Goal: Find contact information: Find contact information

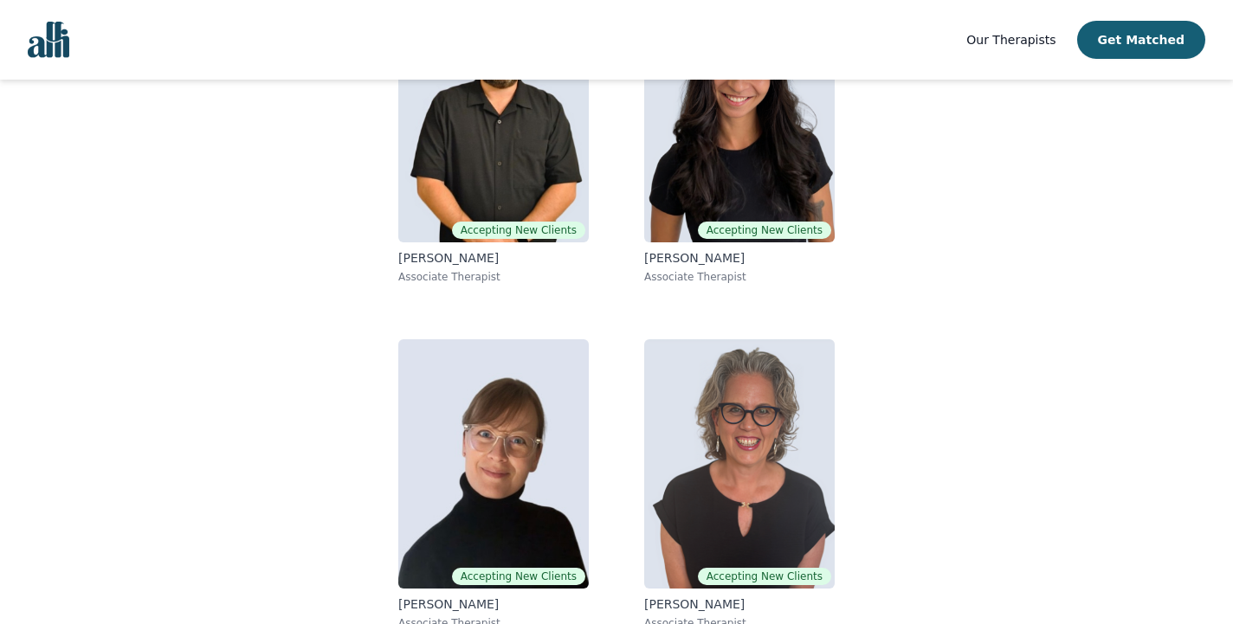
scroll to position [280, 0]
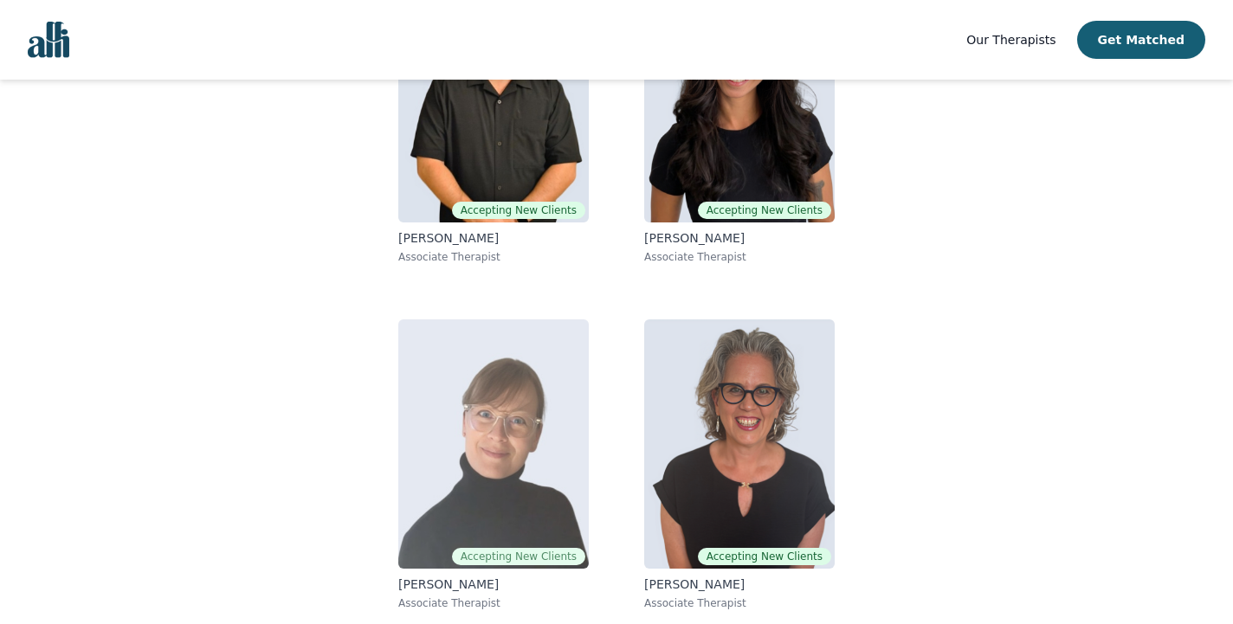
click at [492, 438] on img at bounding box center [493, 443] width 190 height 249
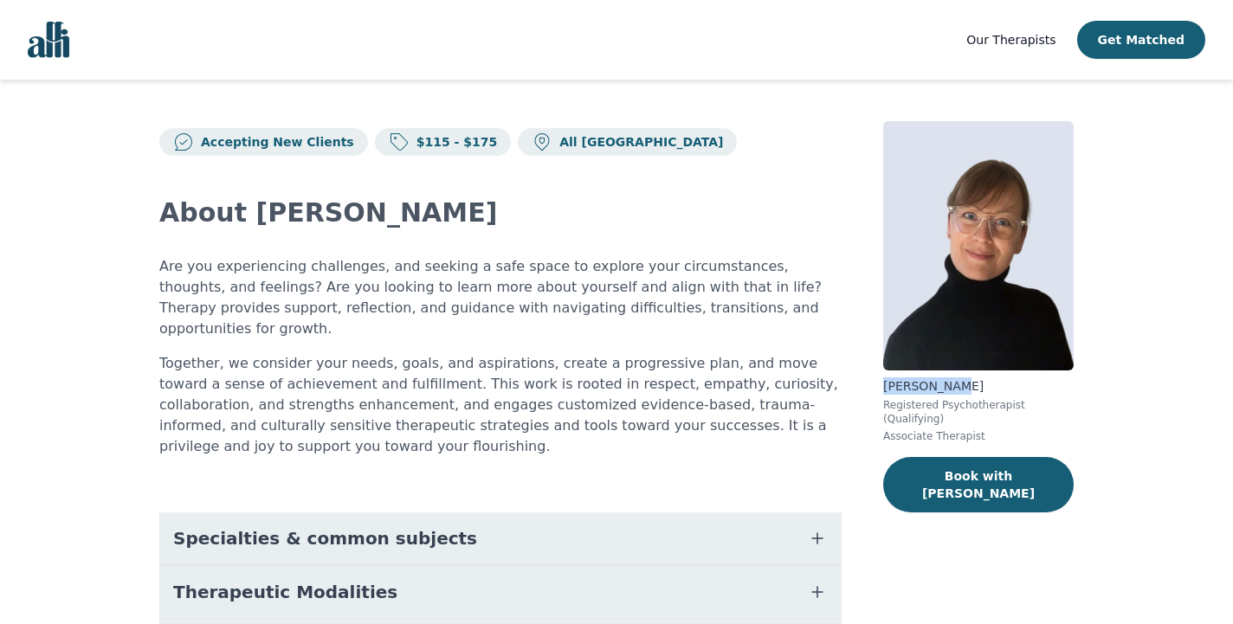
drag, startPoint x: 886, startPoint y: 386, endPoint x: 967, endPoint y: 388, distance: 81.4
click at [968, 388] on p "[PERSON_NAME]" at bounding box center [978, 385] width 190 height 17
copy p "[PERSON_NAME]"
